Goal: Information Seeking & Learning: Learn about a topic

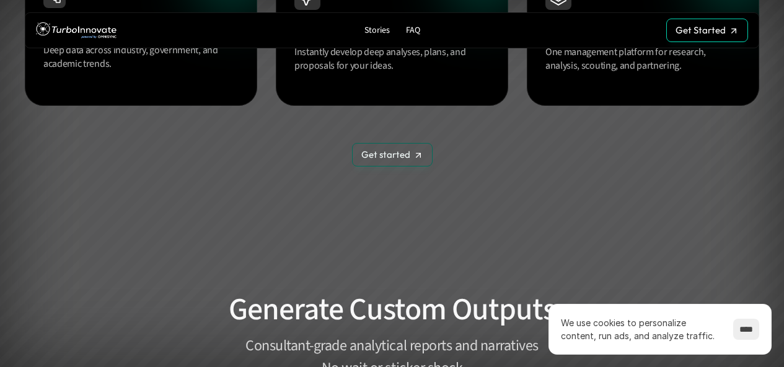
scroll to position [1239, 0]
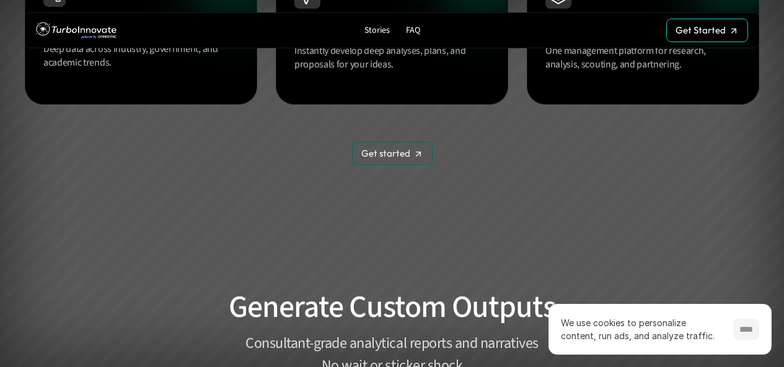
click at [738, 325] on input "****" at bounding box center [746, 329] width 26 height 21
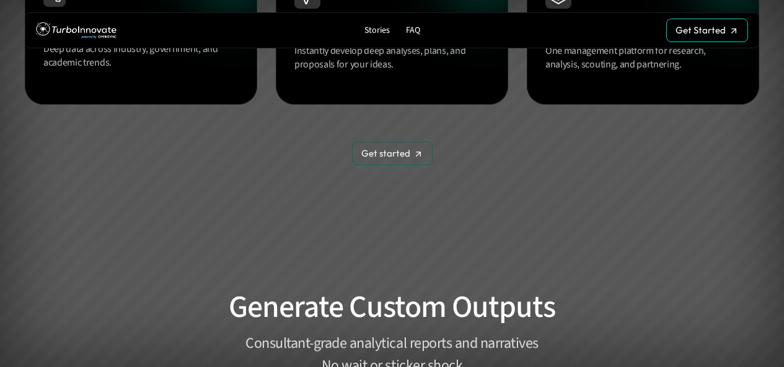
click at [401, 149] on p "Get started" at bounding box center [385, 153] width 49 height 11
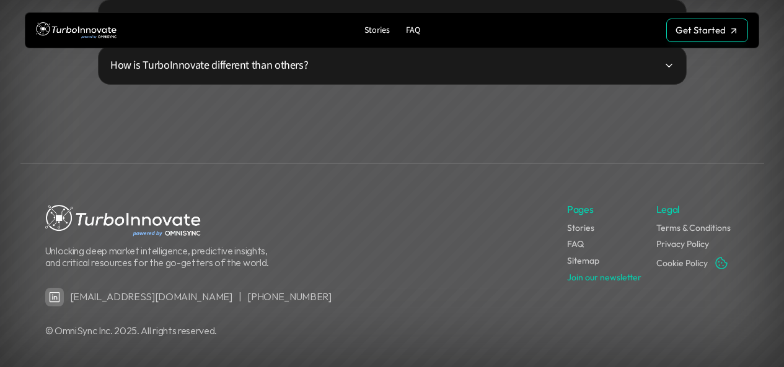
scroll to position [3254, 0]
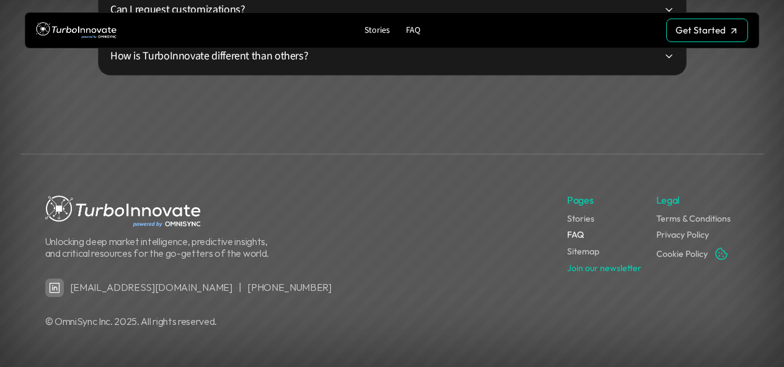
click at [581, 236] on link "FAQ" at bounding box center [575, 234] width 17 height 11
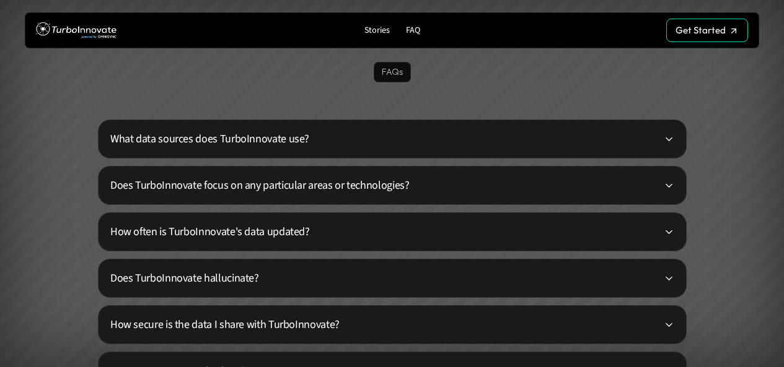
click at [524, 192] on p "Does TurboInnovate focus on any particular areas or technologies?" at bounding box center [387, 185] width 554 height 17
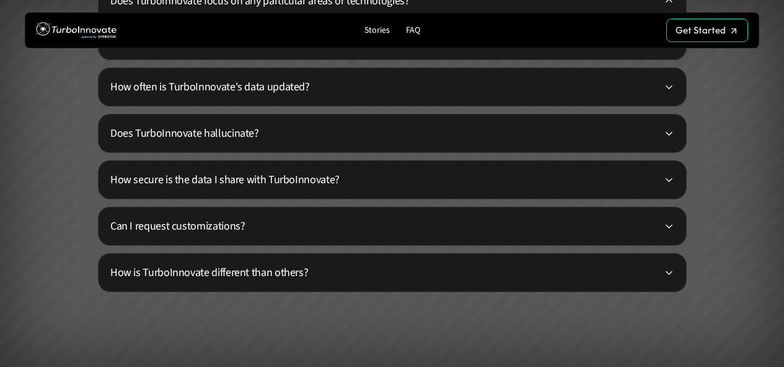
scroll to position [3078, 0]
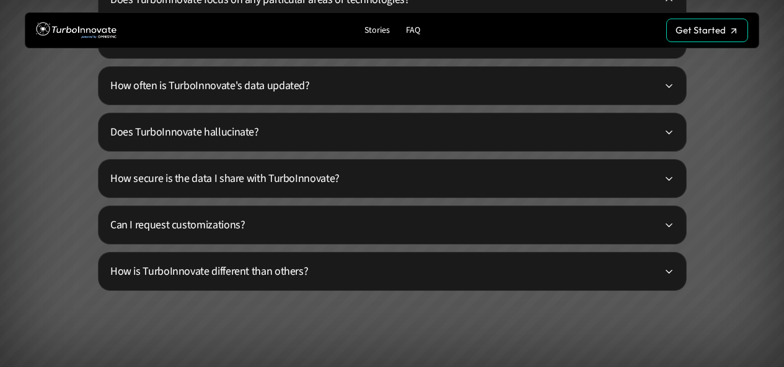
click at [518, 172] on p "How secure is the data I share with TurboInnovate?" at bounding box center [387, 178] width 554 height 17
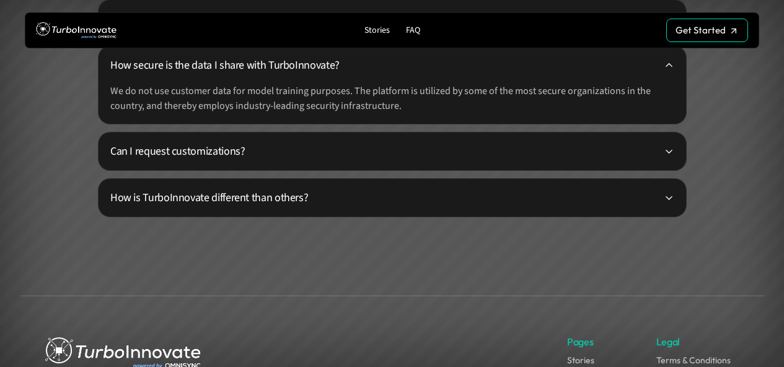
scroll to position [3202, 0]
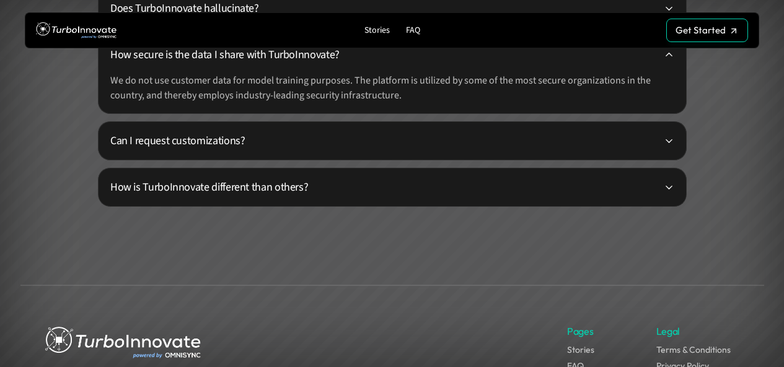
click at [522, 194] on p "How is TurboInnovate different than others?" at bounding box center [387, 187] width 554 height 17
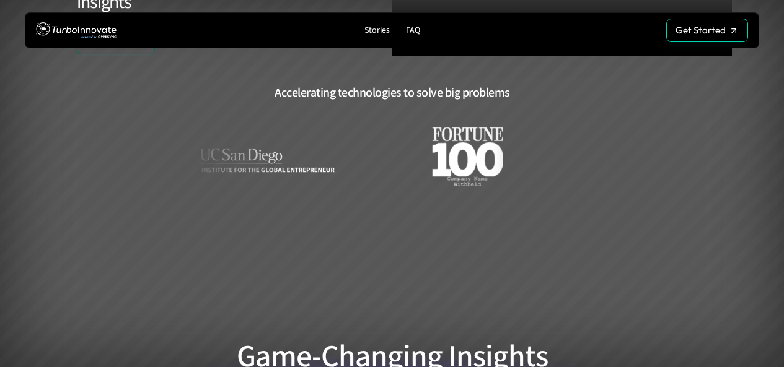
scroll to position [0, 0]
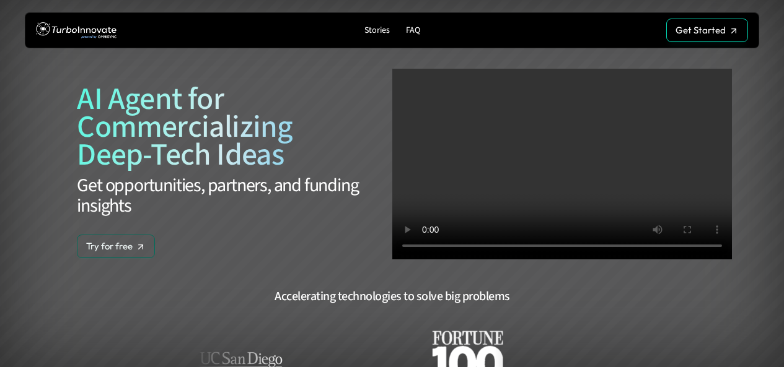
click at [377, 30] on p "Stories" at bounding box center [376, 30] width 25 height 11
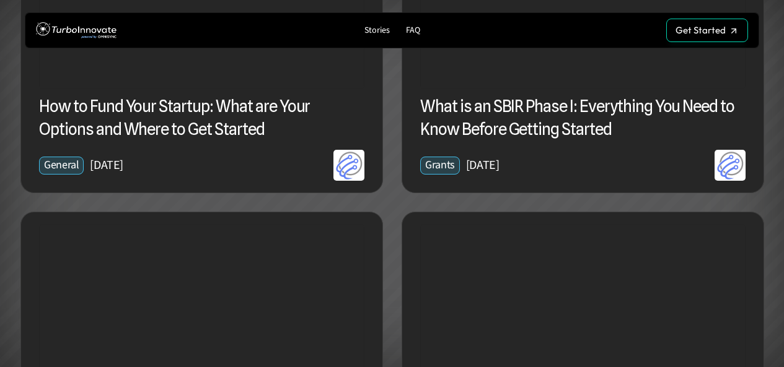
scroll to position [1611, 0]
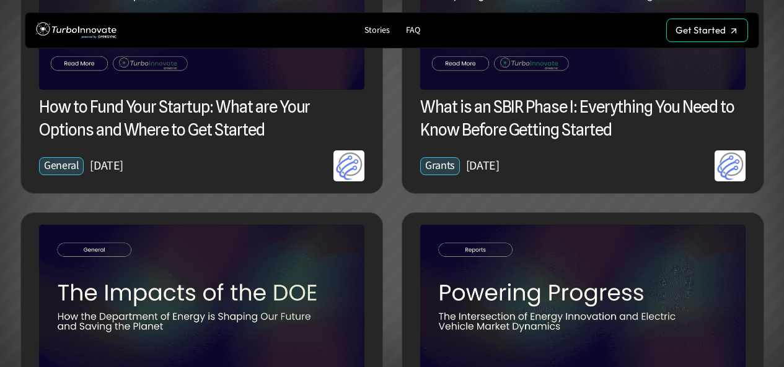
click at [480, 25] on div "Stories FAQ" at bounding box center [391, 30] width 237 height 19
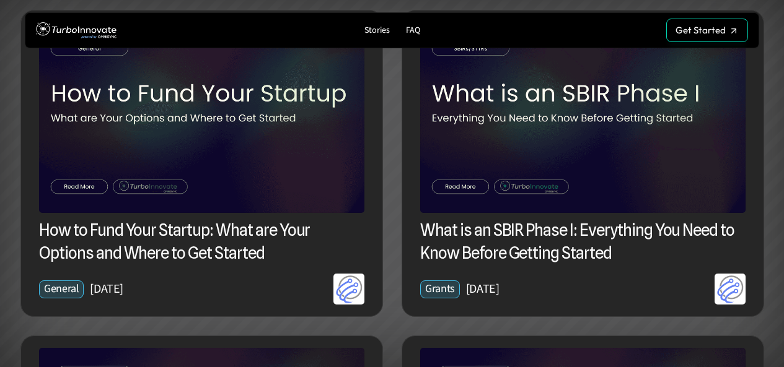
scroll to position [1487, 0]
click at [473, 253] on h3 "What is an SBIR Phase I: Everything You Need to Know Before Getting Started" at bounding box center [582, 242] width 325 height 45
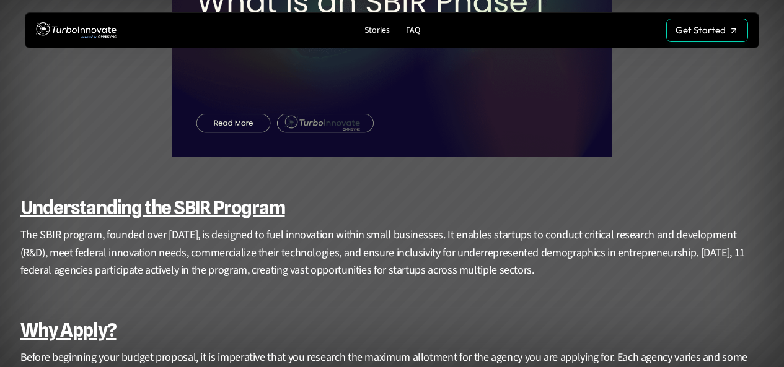
scroll to position [310, 0]
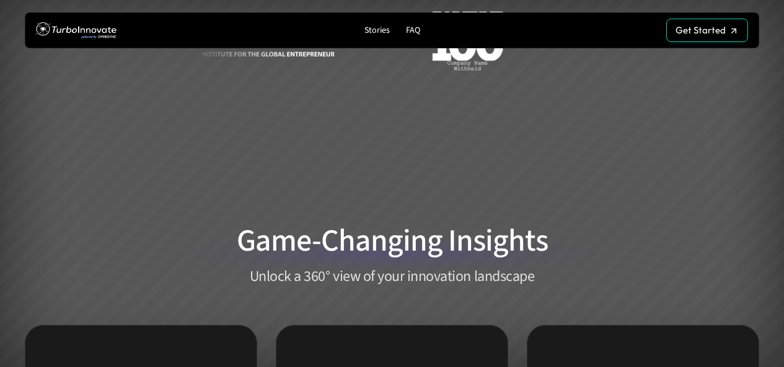
scroll to position [2, 0]
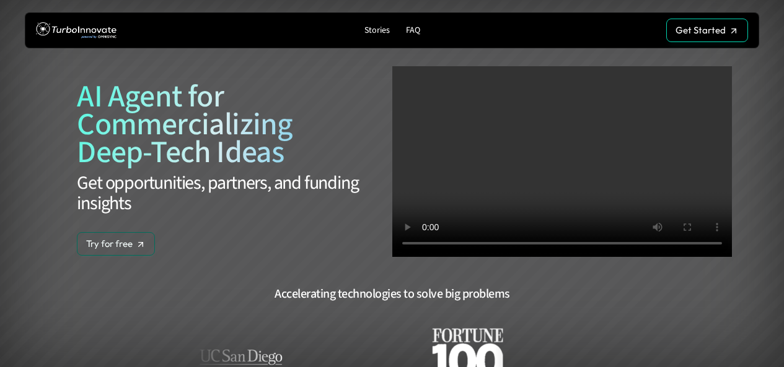
click at [377, 33] on p "Stories" at bounding box center [376, 30] width 25 height 11
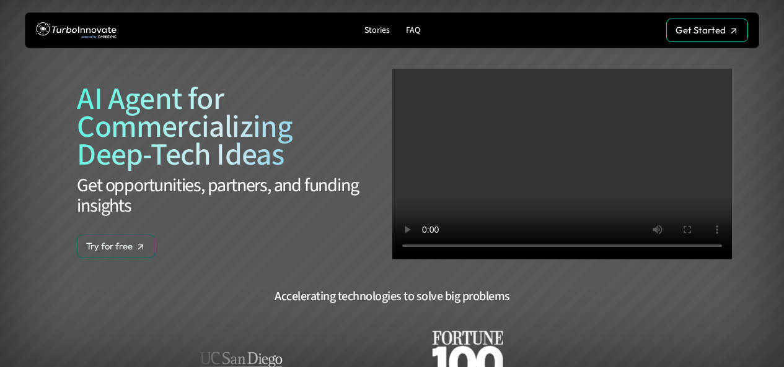
click at [377, 27] on p "Stories" at bounding box center [376, 30] width 25 height 11
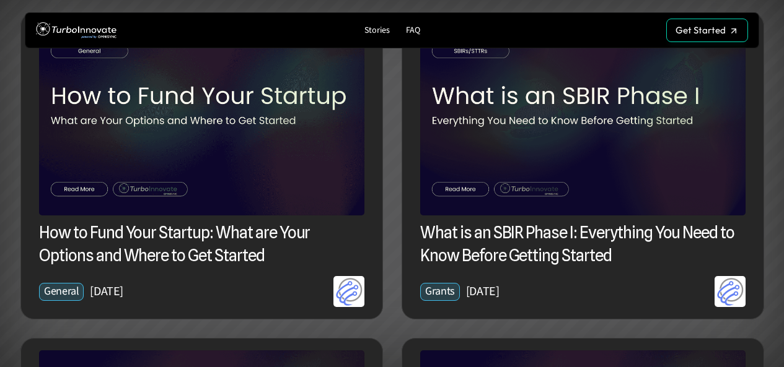
scroll to position [1487, 0]
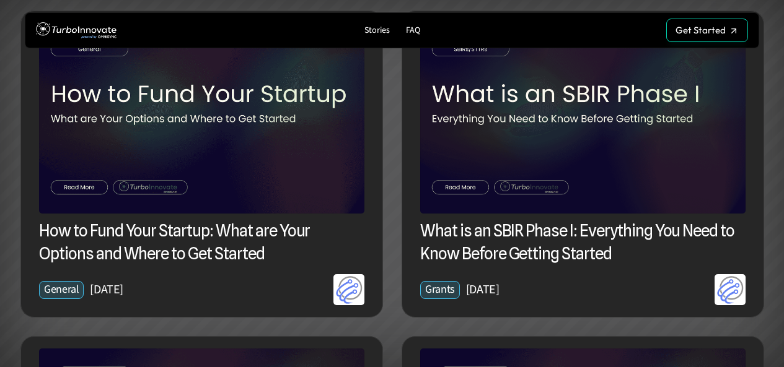
click at [574, 131] on img at bounding box center [582, 118] width 325 height 191
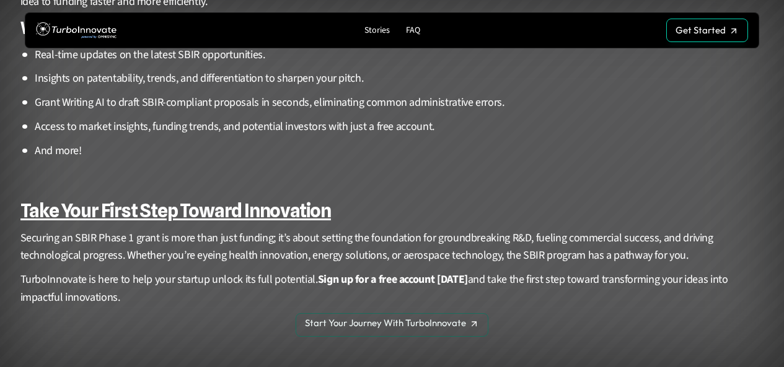
scroll to position [2728, 0]
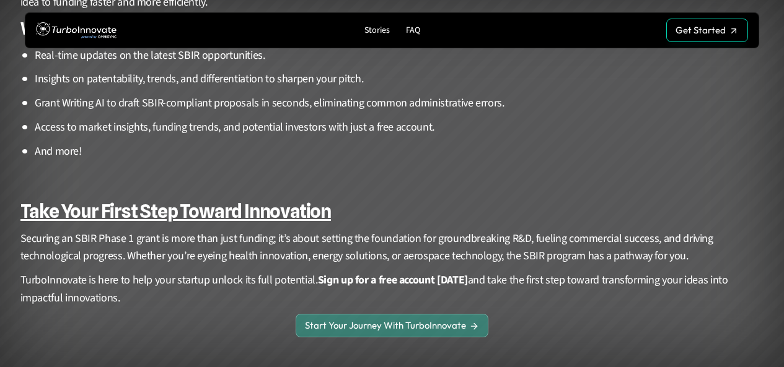
click at [351, 320] on p "Start Your Journey With TurboInnovate" at bounding box center [385, 325] width 161 height 11
